Goal: Task Accomplishment & Management: Manage account settings

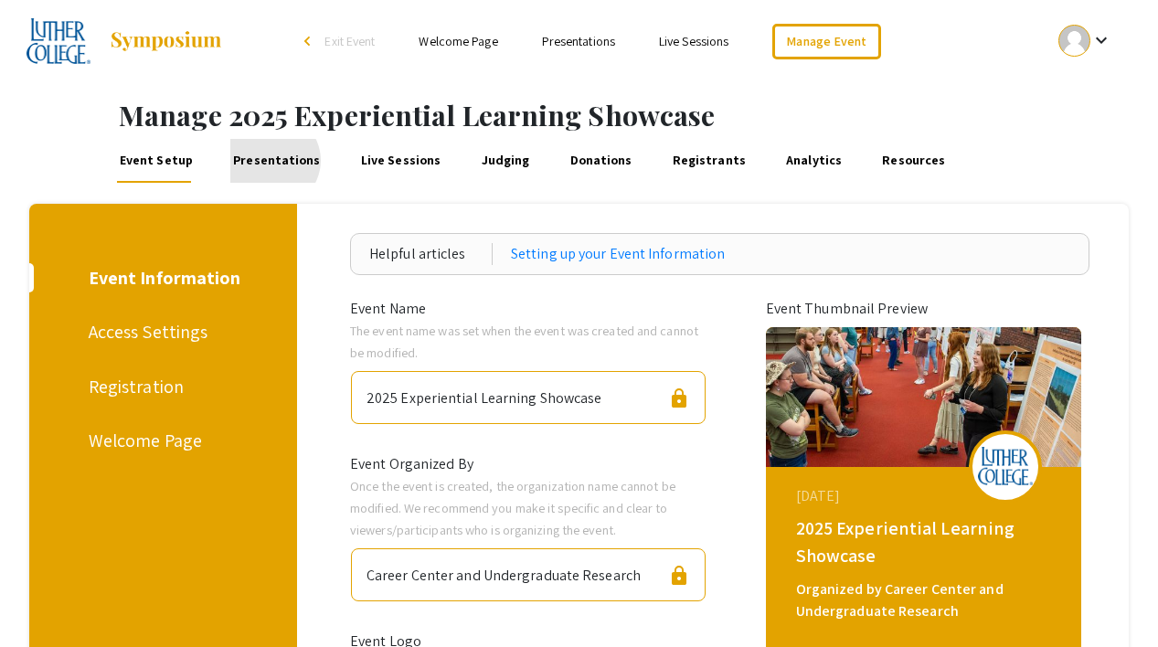
click at [267, 160] on link "Presentations" at bounding box center [276, 161] width 93 height 44
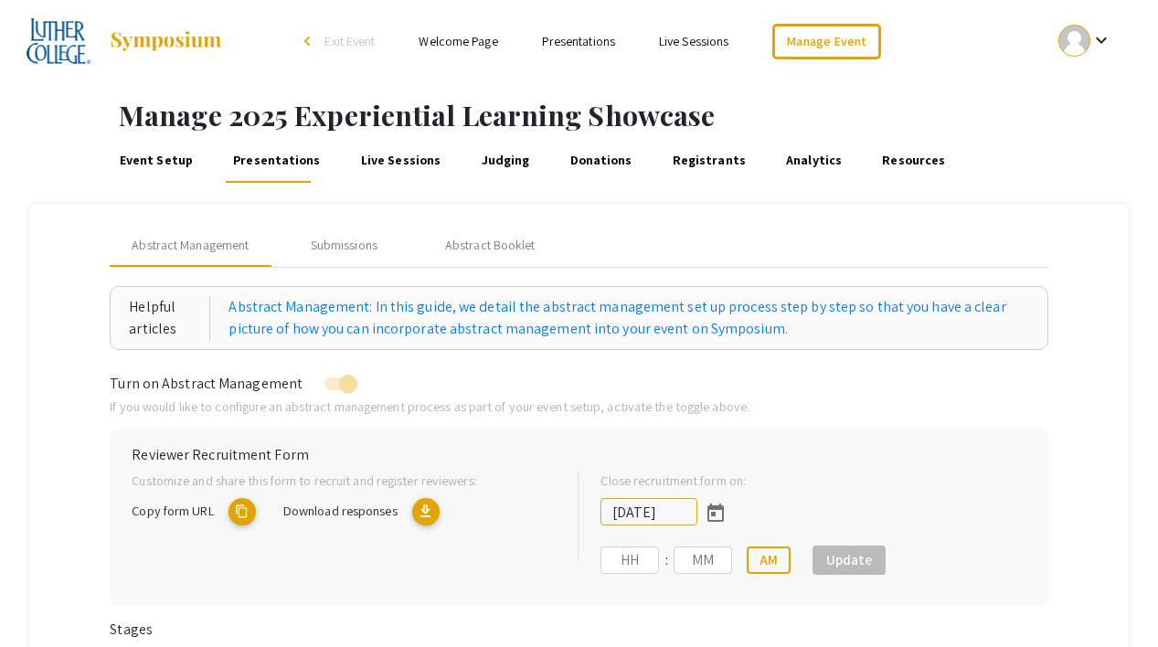
type input "[DATE]"
type input "11"
type input "59"
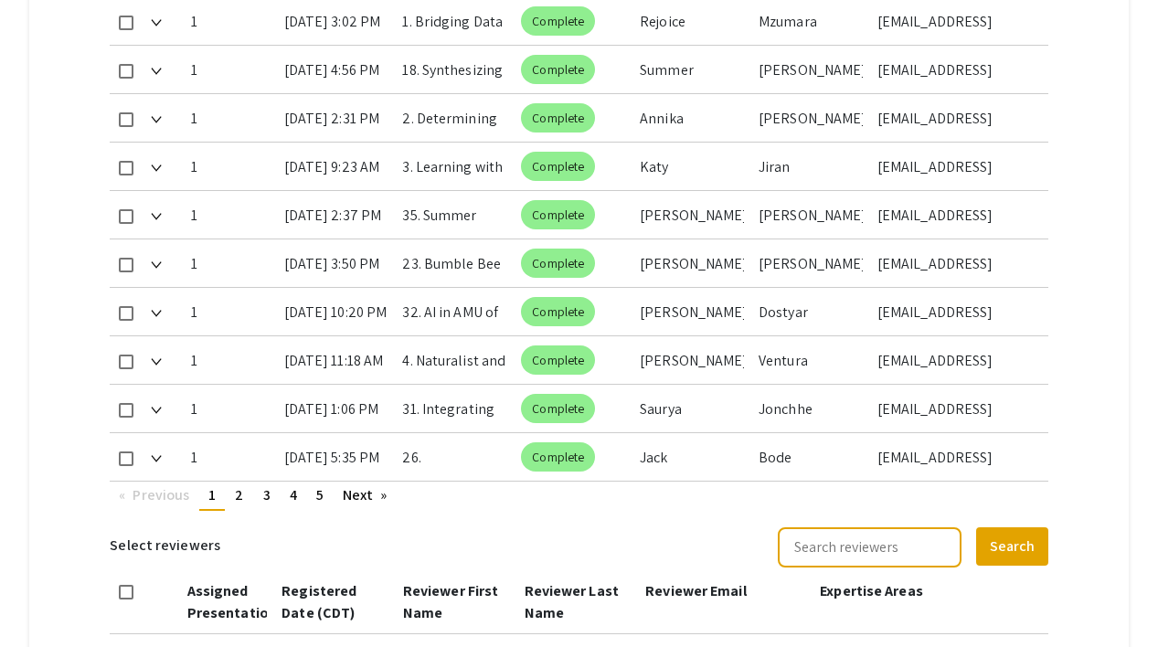
scroll to position [1040, 0]
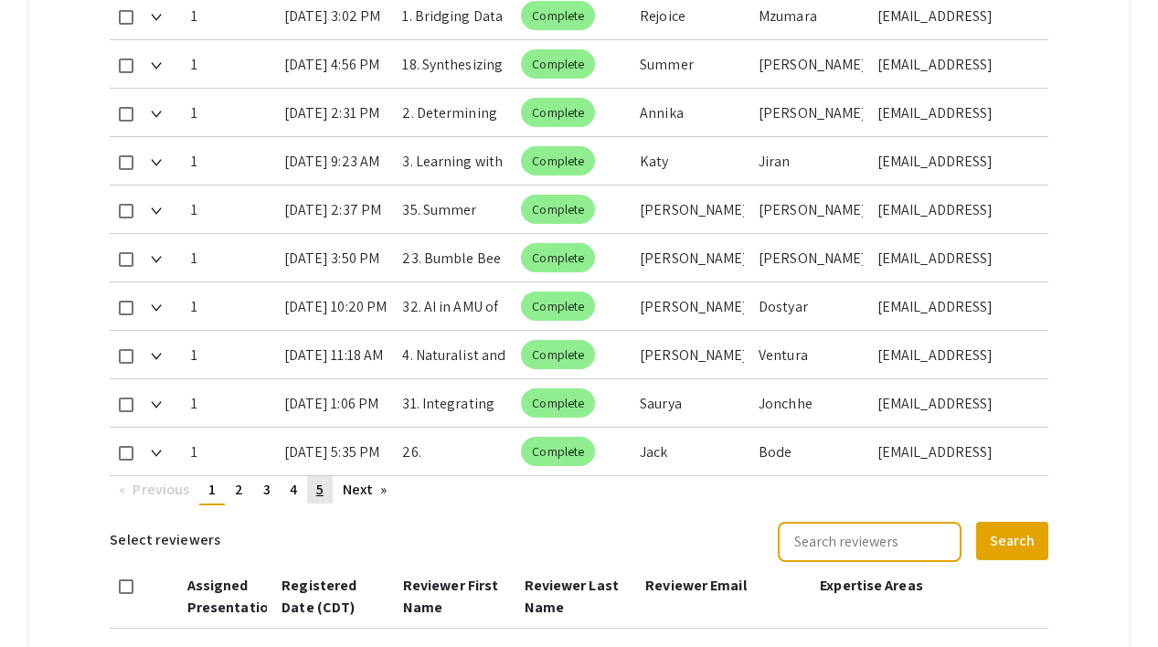
click at [322, 483] on span "5" at bounding box center [319, 489] width 7 height 19
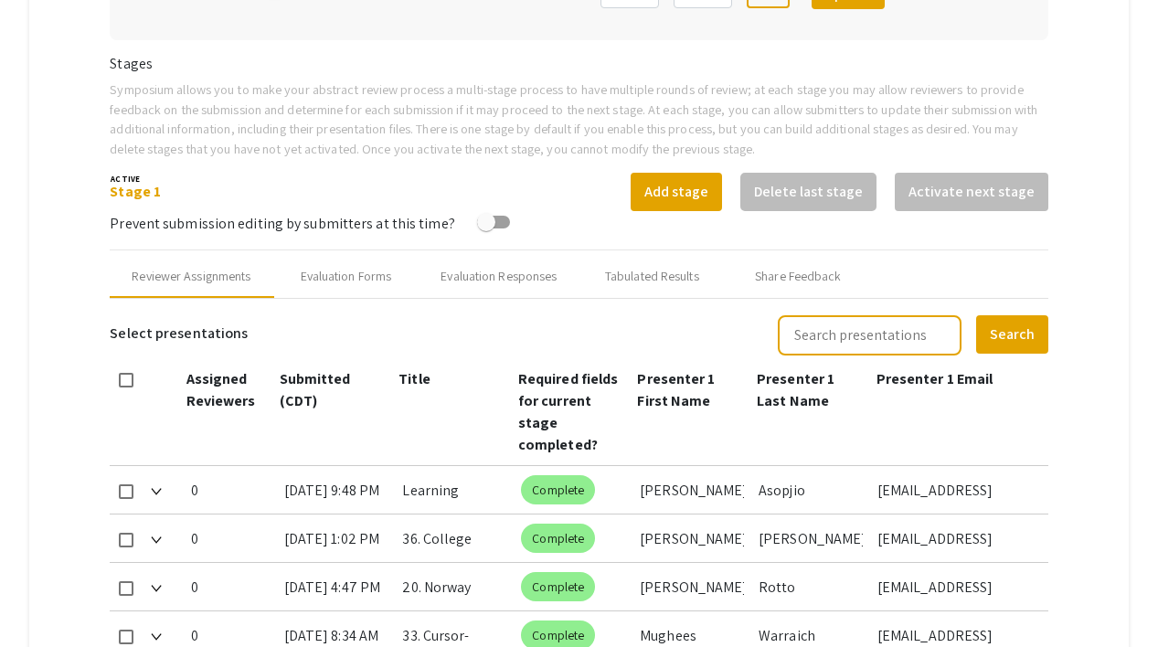
scroll to position [541, 0]
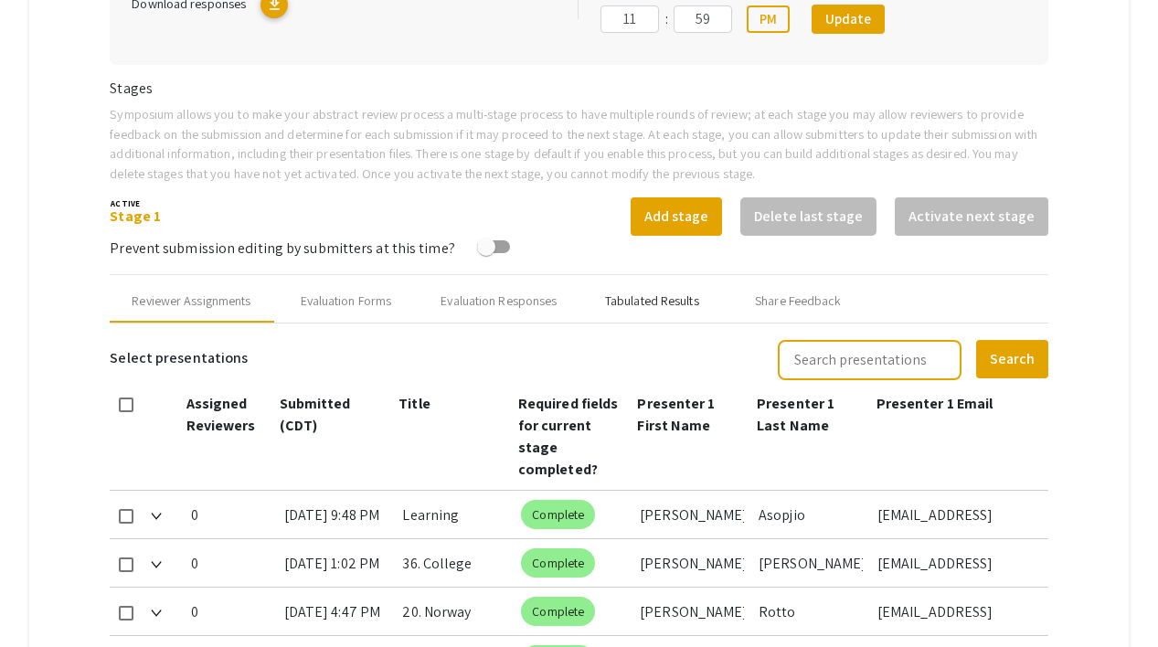
click at [643, 293] on div "Tabulated Results" at bounding box center [652, 301] width 94 height 19
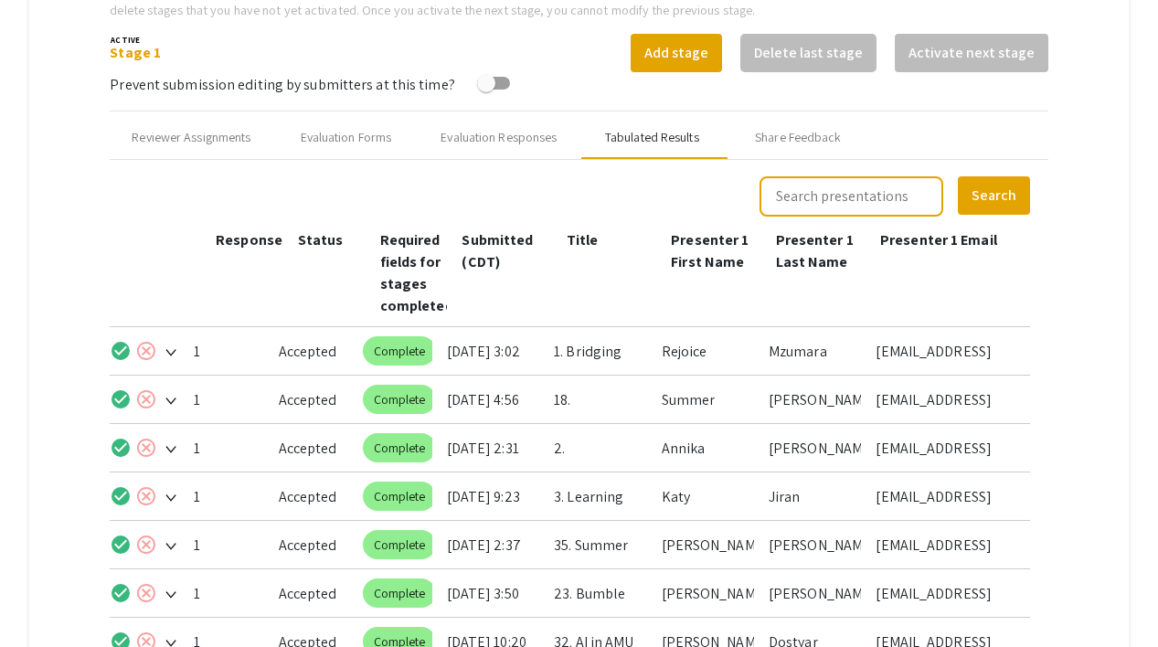
scroll to position [1039, 0]
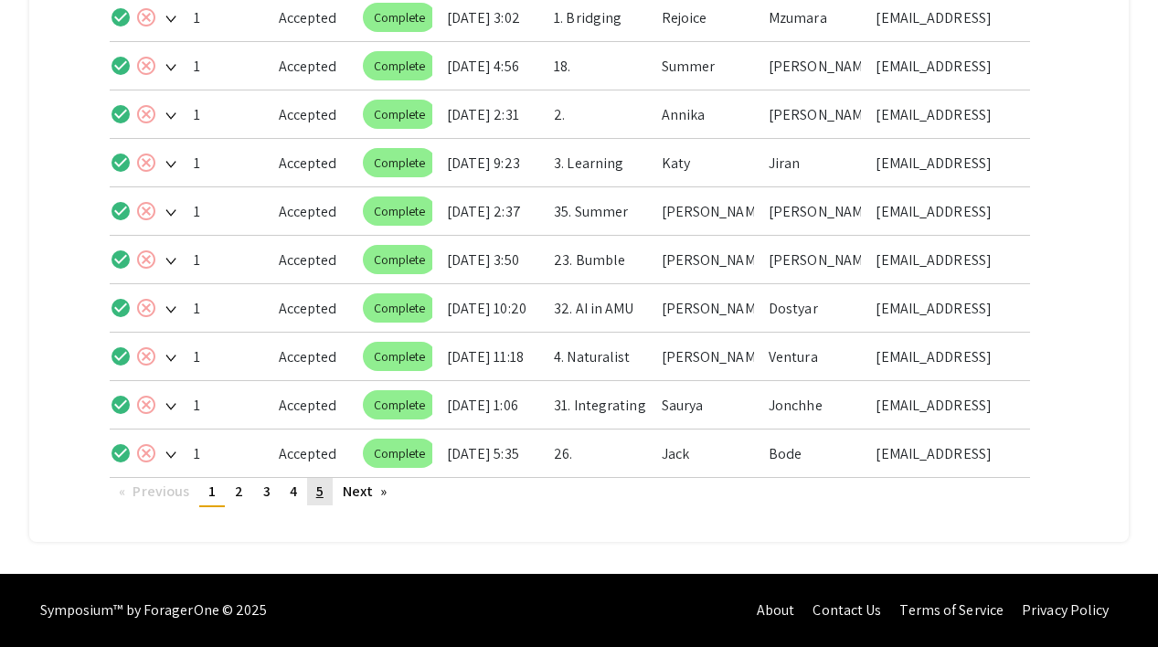
click at [322, 488] on span "5" at bounding box center [319, 491] width 7 height 19
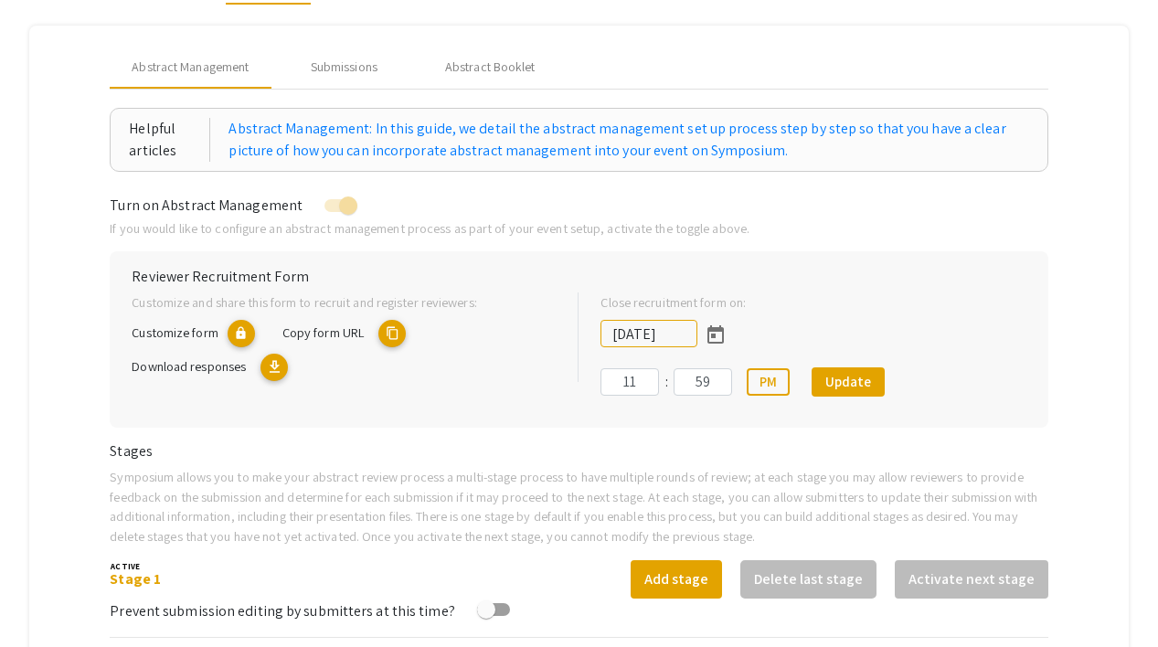
scroll to position [0, 0]
